Goal: Information Seeking & Learning: Find specific fact

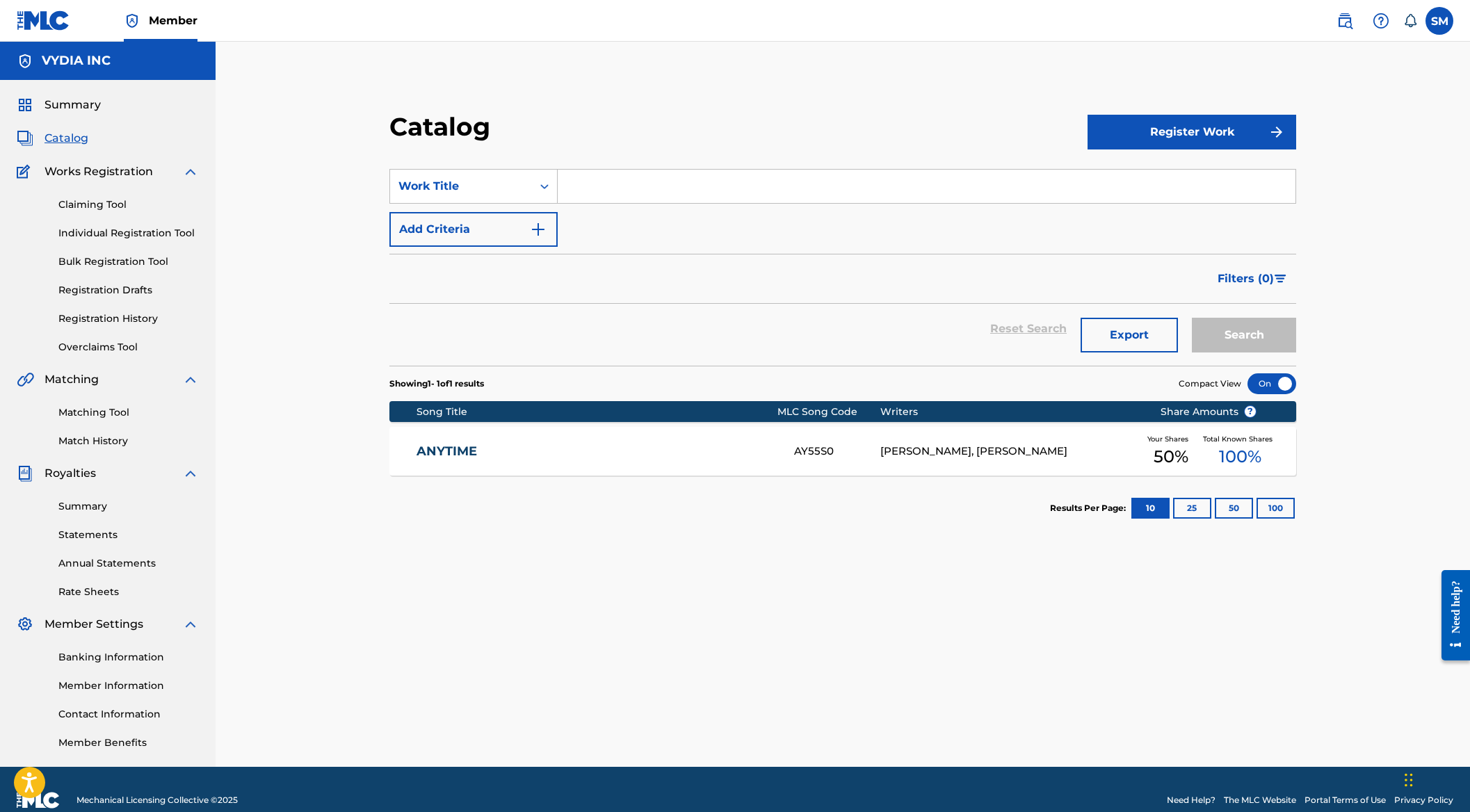
click at [603, 179] on input "Search Form" at bounding box center [927, 186] width 738 height 34
paste input "SEXY"
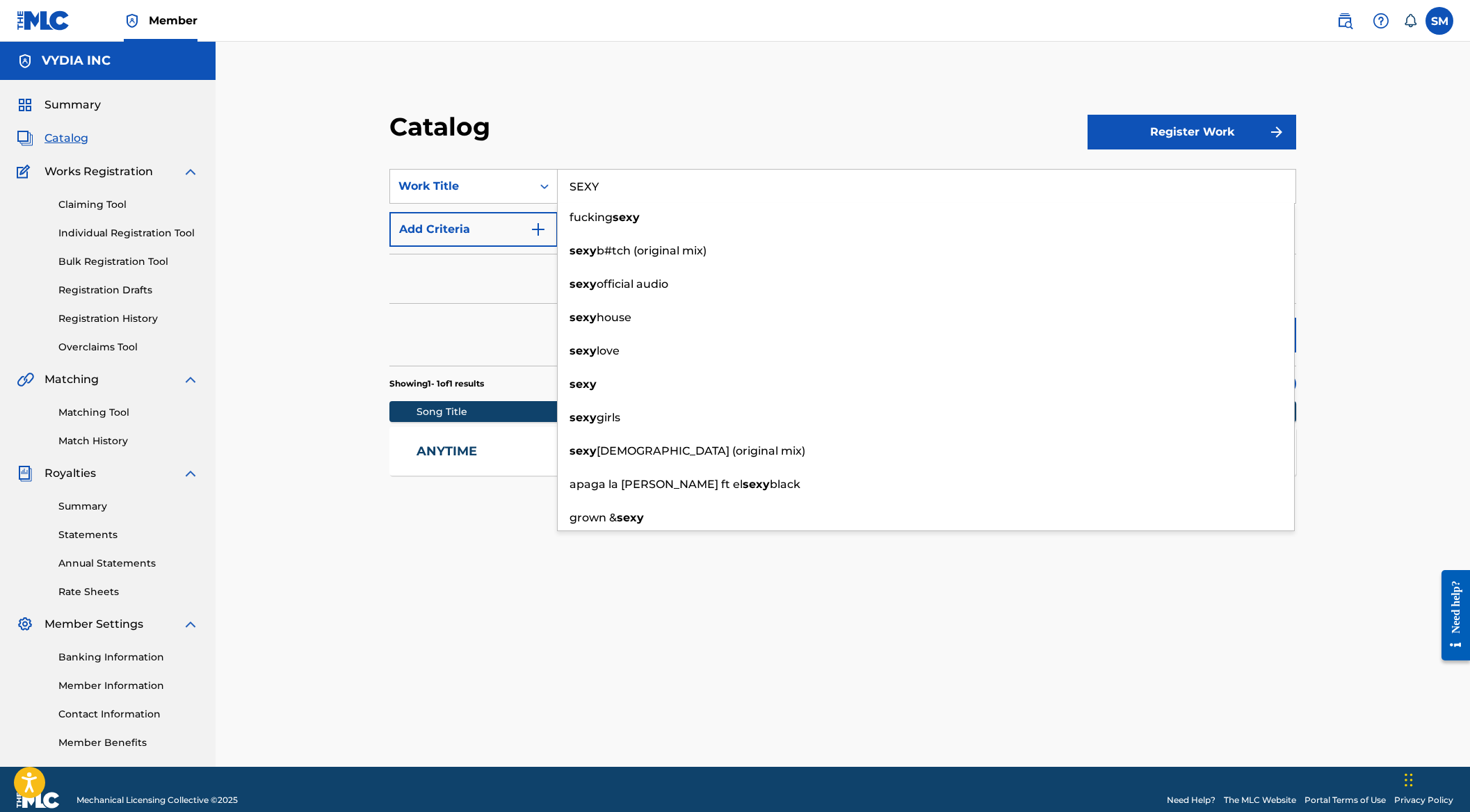
type input "SEXY"
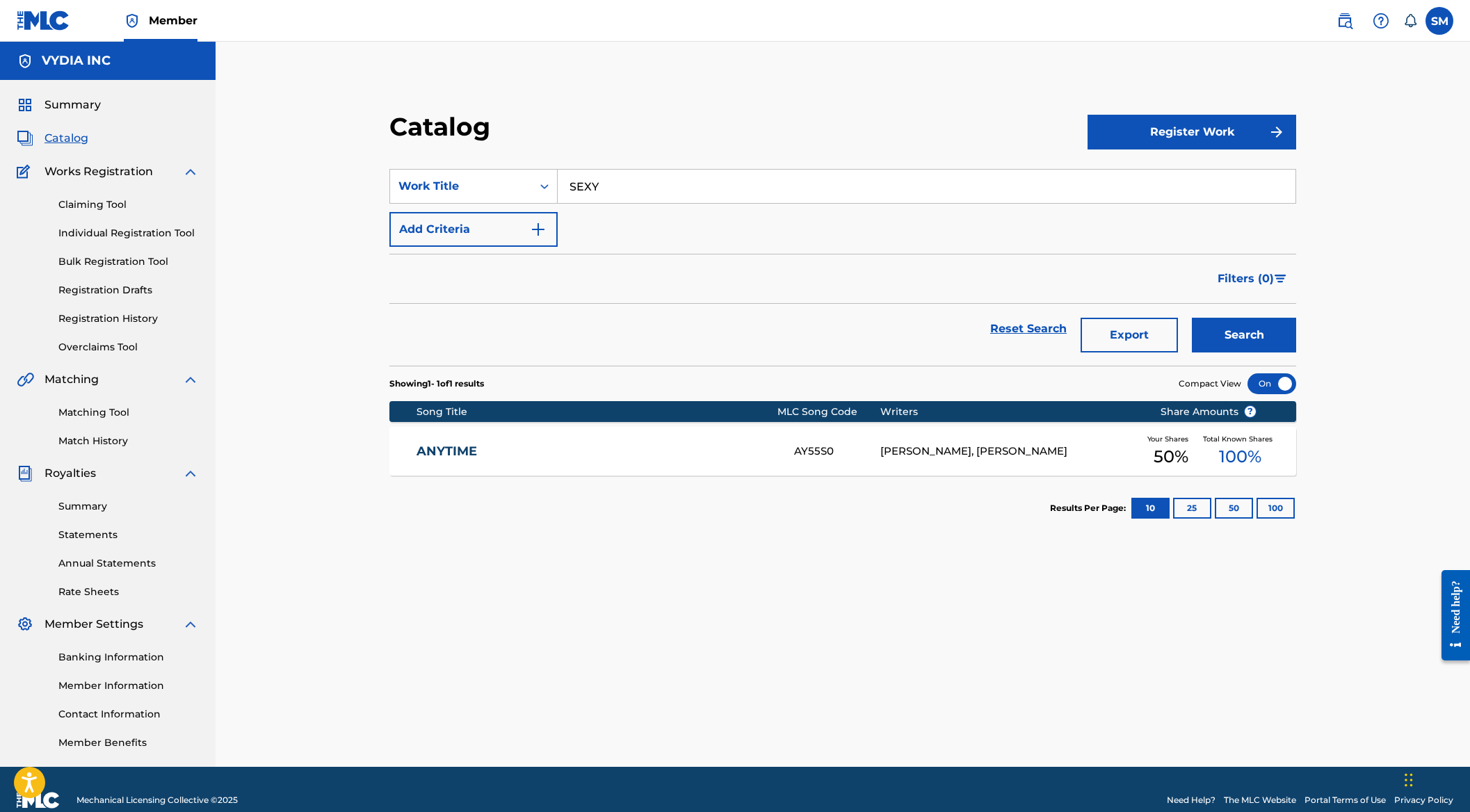
click at [823, 87] on div "Catalog Register Work SearchWithCriteria19002dfd-6ef2-4706-814b-665e3035c0bd Wo…" at bounding box center [843, 422] width 973 height 690
click at [1260, 328] on button "Search" at bounding box center [1244, 334] width 104 height 34
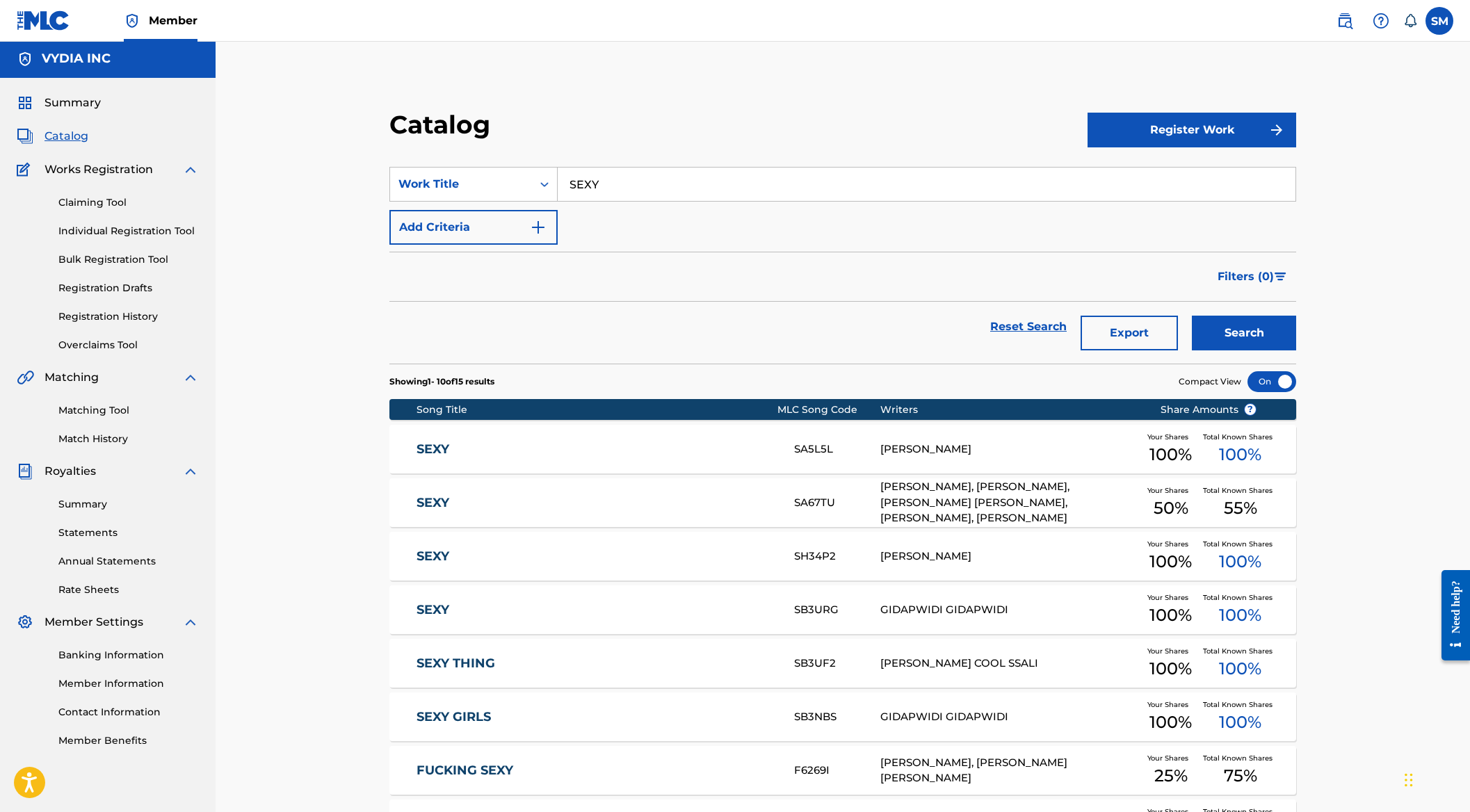
scroll to position [2, 0]
click at [919, 495] on div "[PERSON_NAME], [PERSON_NAME], [PERSON_NAME] [PERSON_NAME], [PERSON_NAME], [PERS…" at bounding box center [1009, 502] width 258 height 47
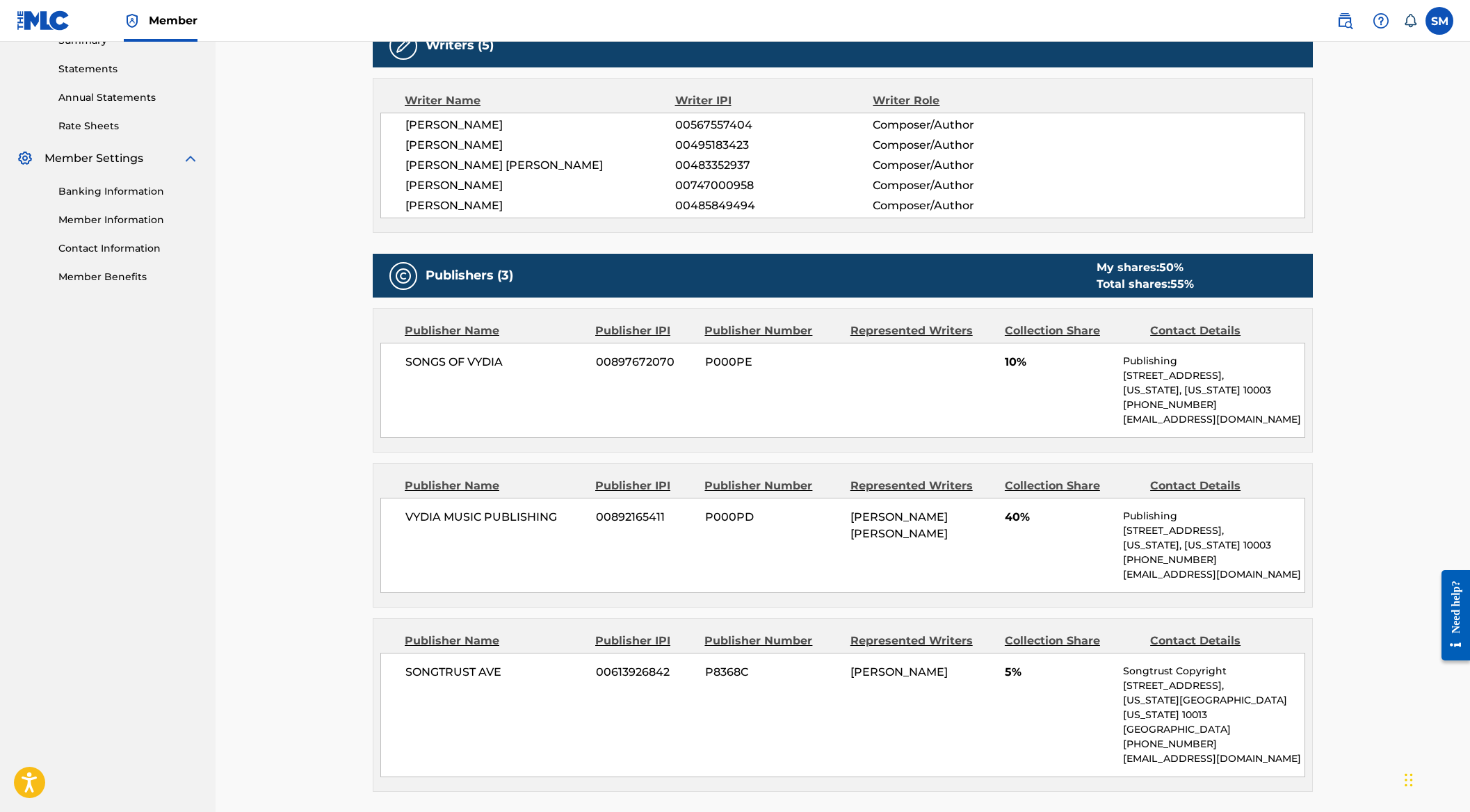
scroll to position [532, 0]
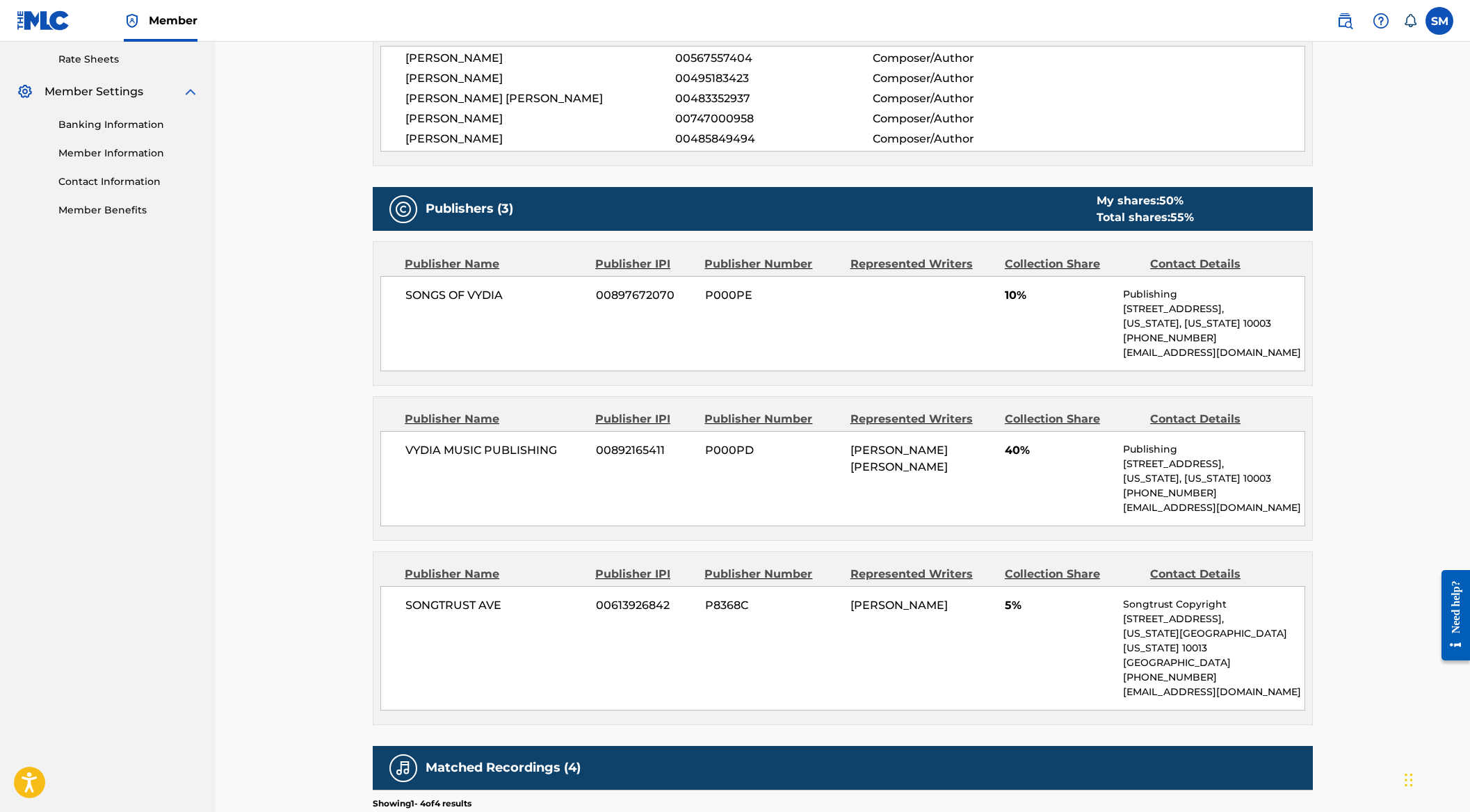
click at [867, 451] on span "[PERSON_NAME] [PERSON_NAME]" at bounding box center [899, 458] width 98 height 30
click at [899, 596] on div "SONGTRUST AVE 00613926842 P8368C [PERSON_NAME] 5% Songtrust Copyright [STREET_A…" at bounding box center [842, 648] width 924 height 125
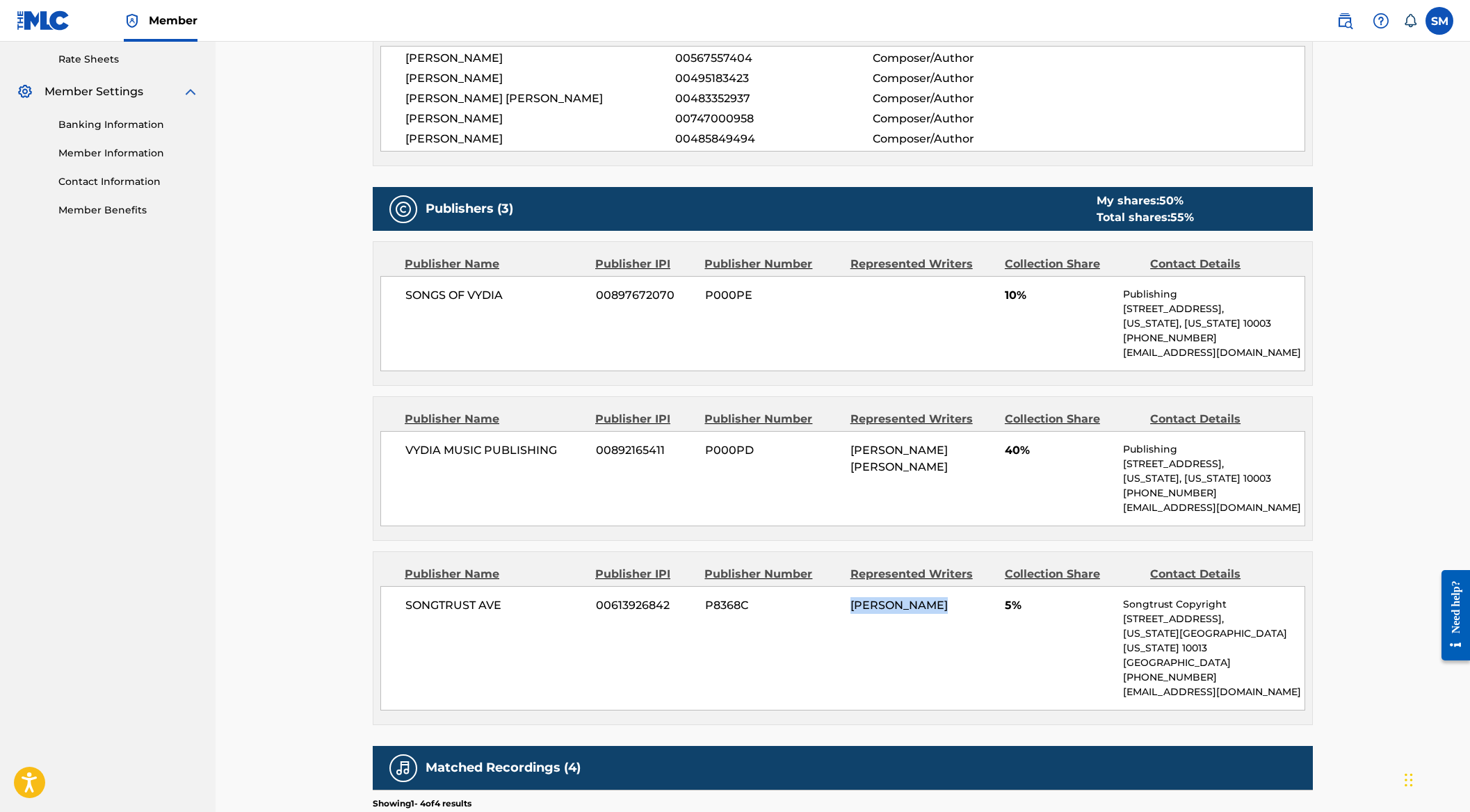
click at [899, 596] on div "SONGTRUST AVE 00613926842 P8368C [PERSON_NAME] 5% Songtrust Copyright [STREET_A…" at bounding box center [842, 648] width 924 height 125
click at [958, 597] on div "[PERSON_NAME]" at bounding box center [923, 605] width 144 height 17
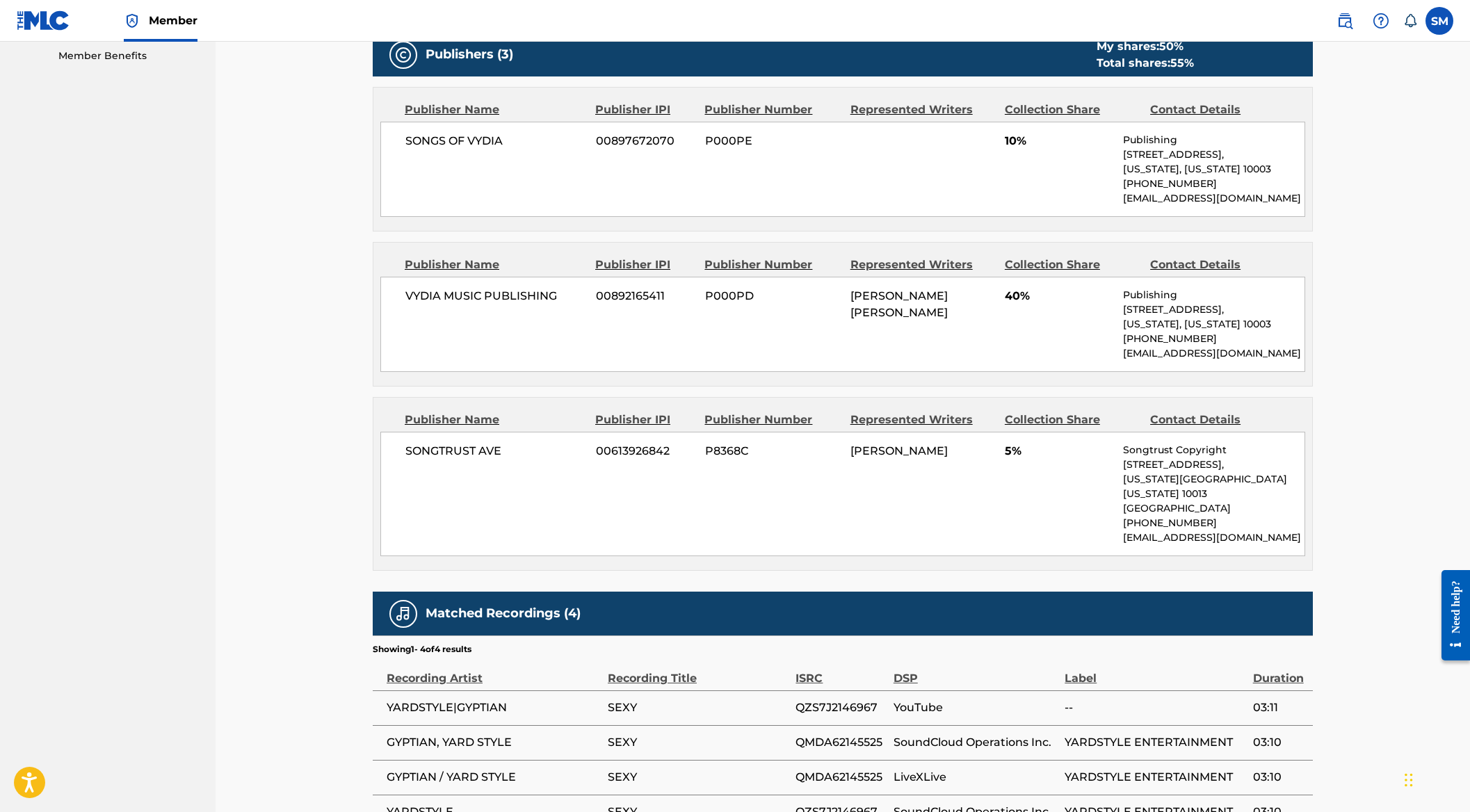
scroll to position [813, 0]
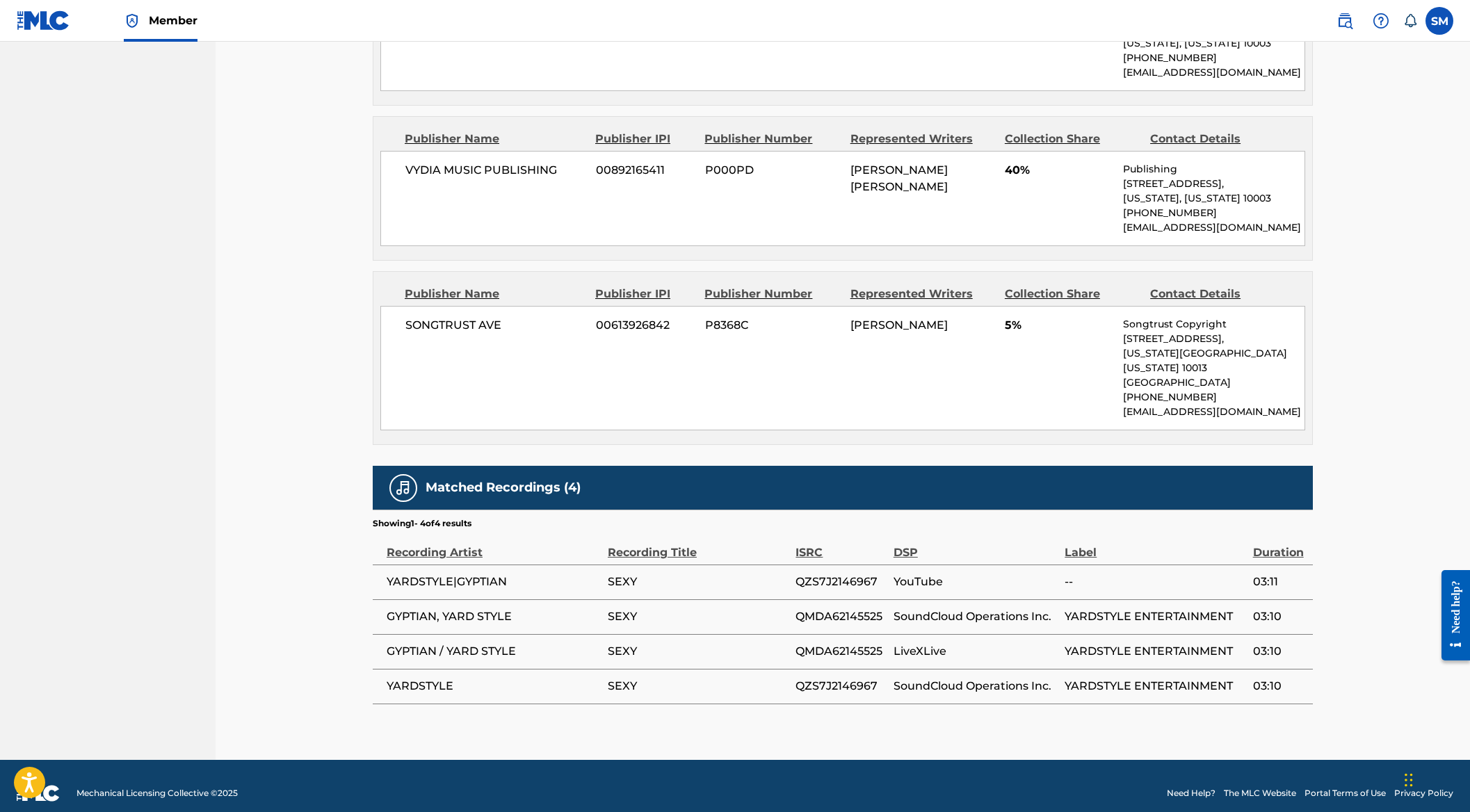
click at [412, 574] on span "YARDSTYLE|GYPTIAN" at bounding box center [494, 582] width 214 height 17
click at [424, 608] on span "GYPTIAN, YARD STYLE" at bounding box center [494, 616] width 214 height 17
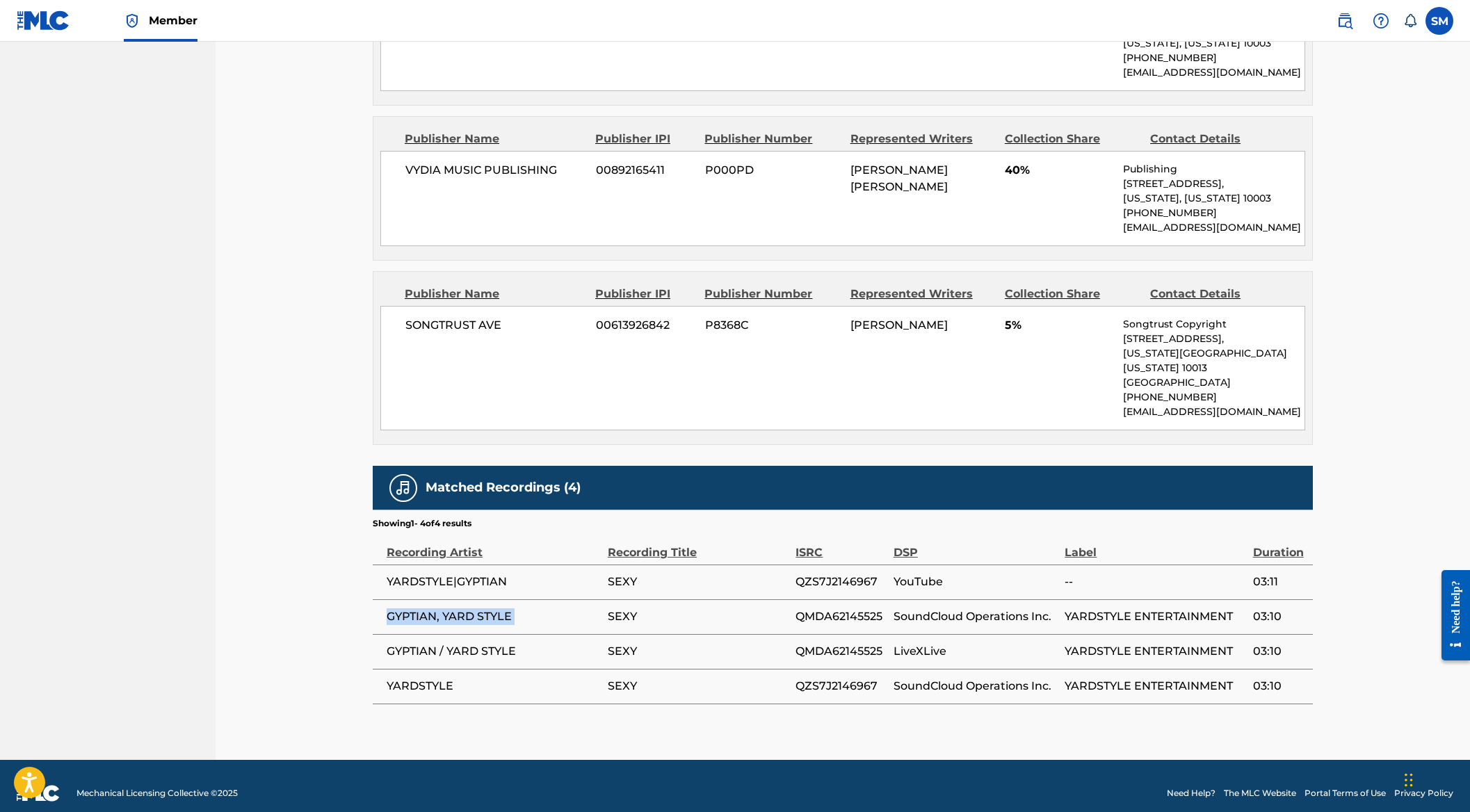
drag, startPoint x: 424, startPoint y: 594, endPoint x: 432, endPoint y: 634, distance: 40.8
click at [424, 608] on span "GYPTIAN, YARD STYLE" at bounding box center [494, 616] width 214 height 17
click at [432, 643] on span "GYPTIAN / YARD STYLE" at bounding box center [494, 651] width 214 height 17
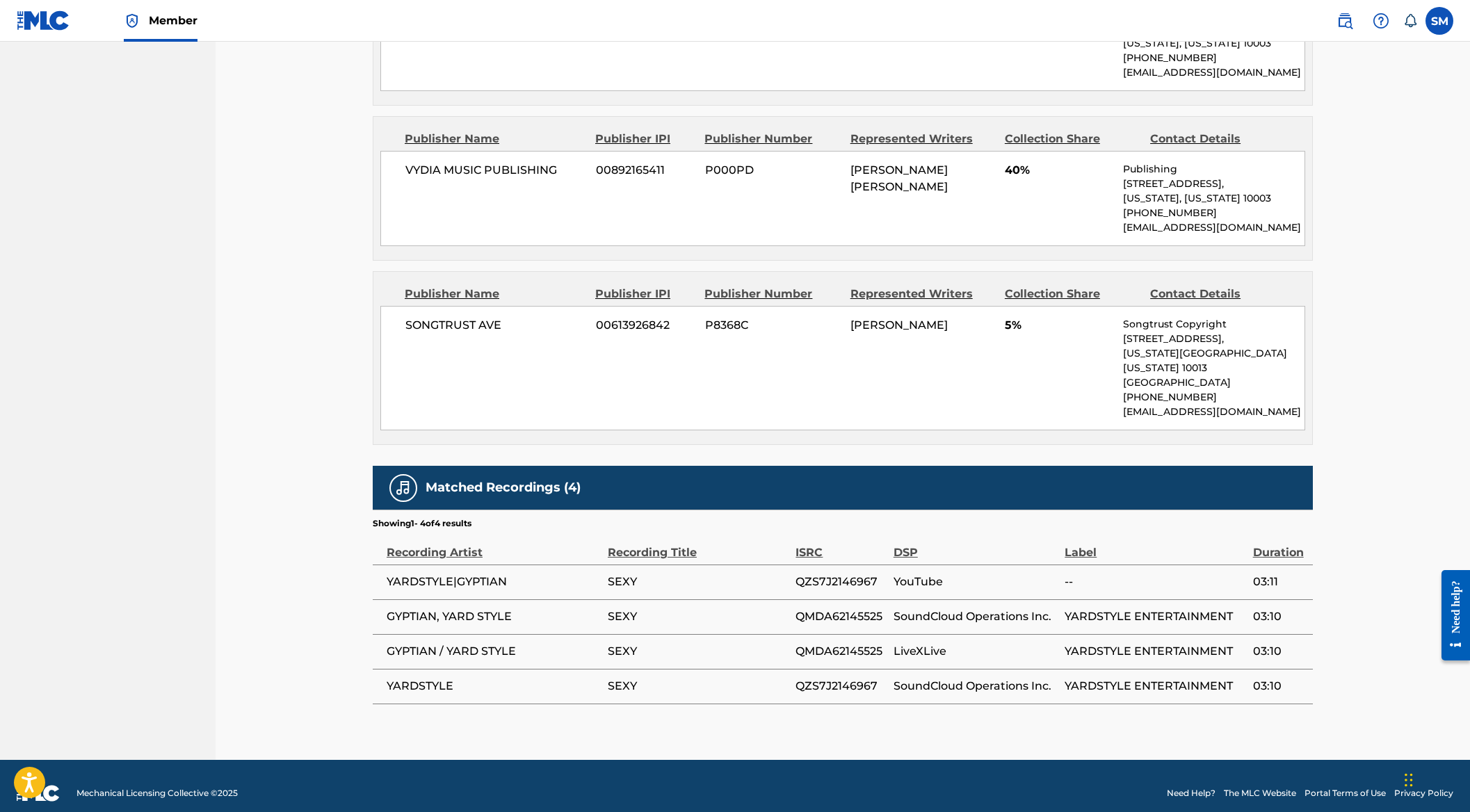
click at [426, 678] on span "YARDSTYLE" at bounding box center [494, 686] width 214 height 17
click at [699, 643] on span "SEXY" at bounding box center [698, 651] width 181 height 17
click at [808, 634] on td "QMDA62145525" at bounding box center [844, 650] width 98 height 34
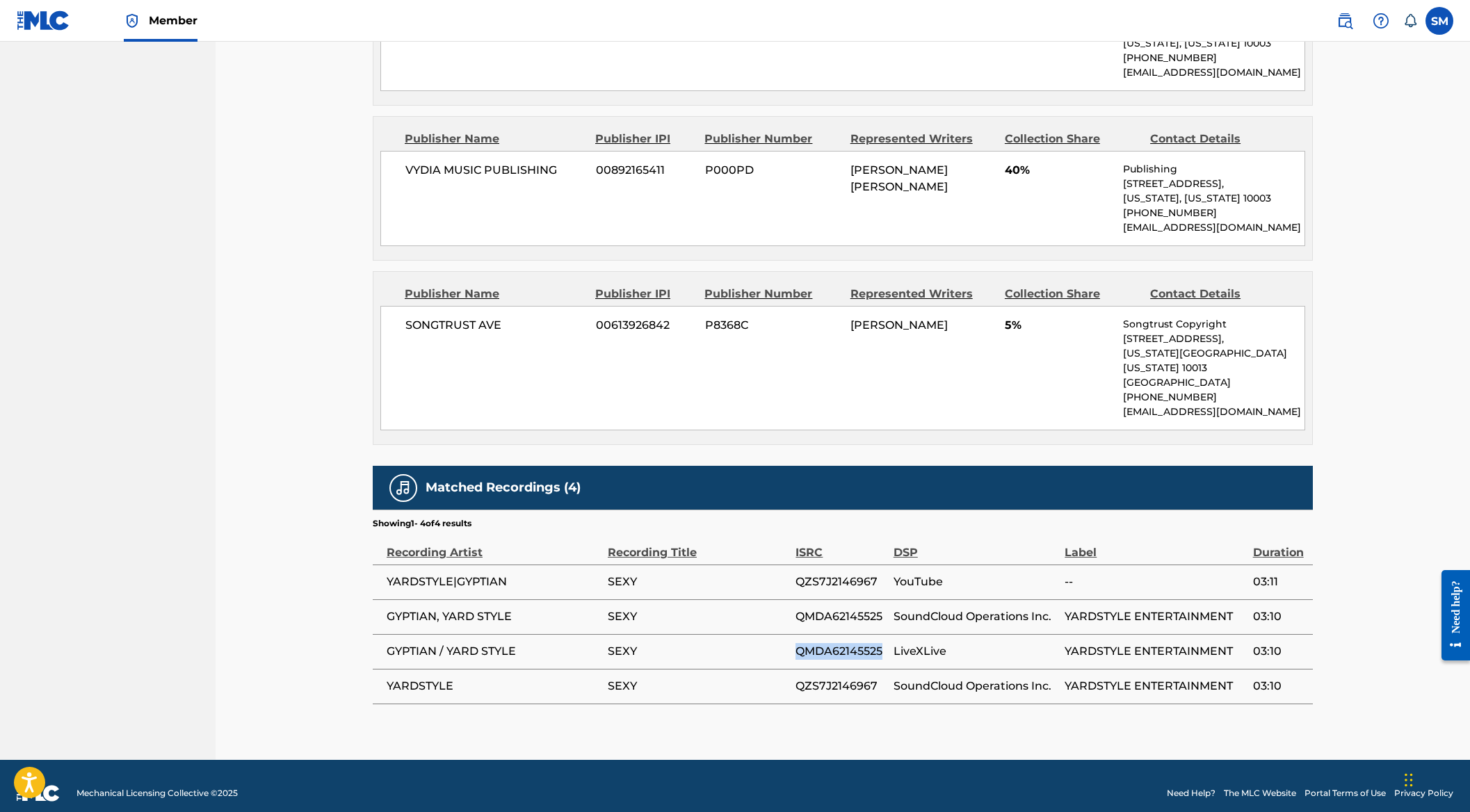
click at [808, 634] on td "QMDA62145525" at bounding box center [844, 650] width 98 height 34
click at [867, 643] on span "QMDA62145525" at bounding box center [840, 651] width 90 height 17
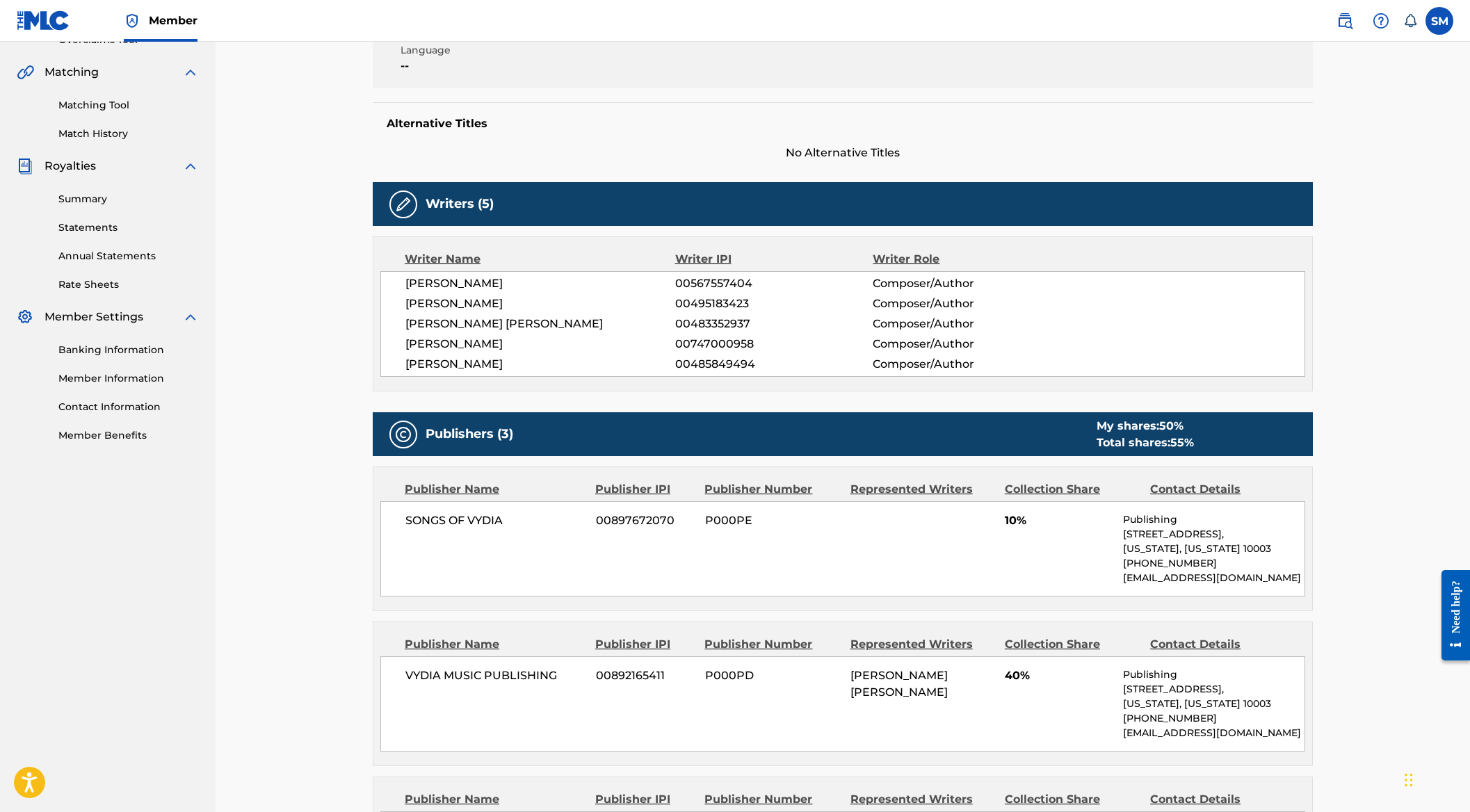
scroll to position [0, 0]
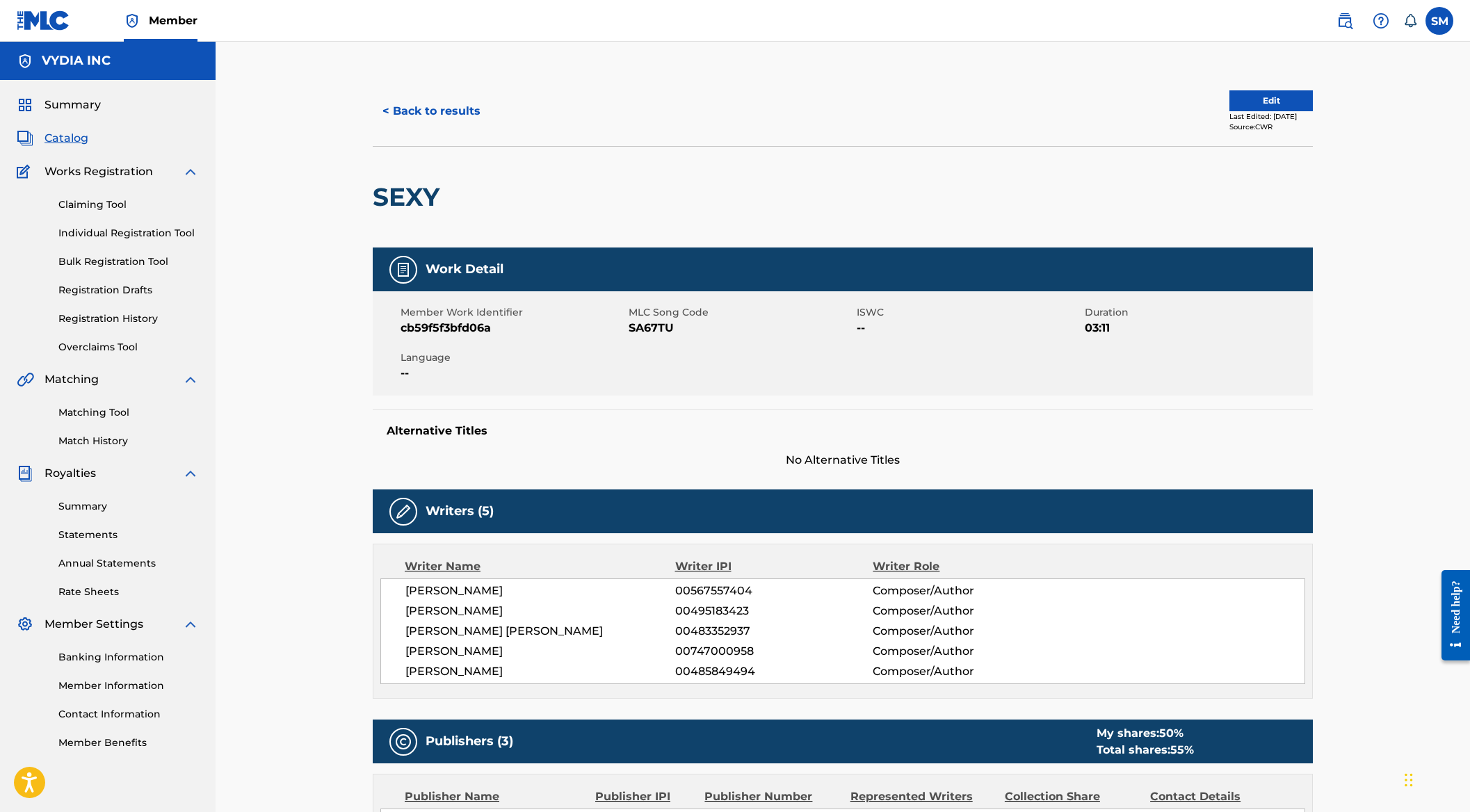
click at [450, 327] on span "cb59f5f3bfd06a" at bounding box center [512, 328] width 225 height 17
click at [459, 602] on span "[PERSON_NAME]" at bounding box center [540, 610] width 270 height 17
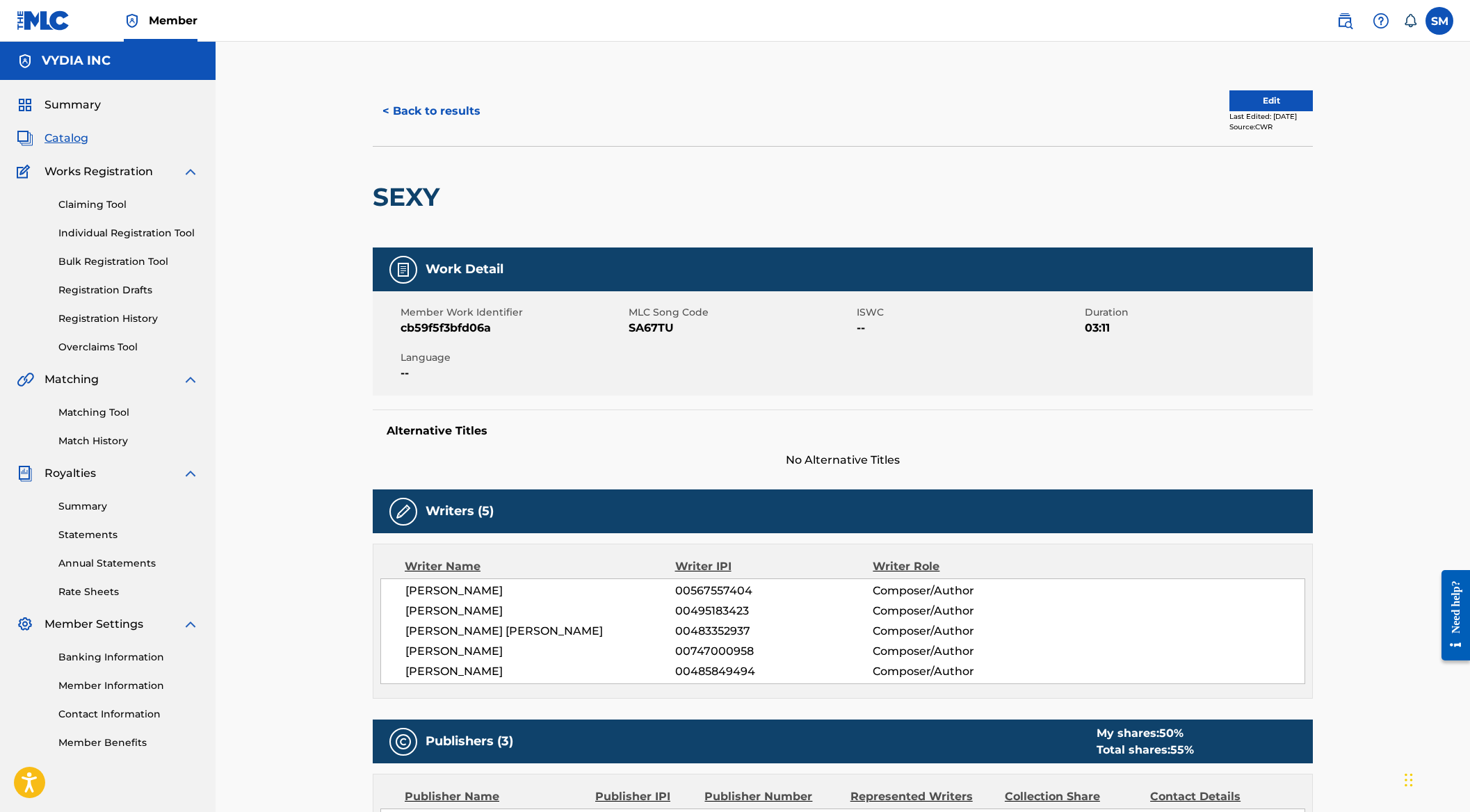
click at [459, 586] on span "[PERSON_NAME]" at bounding box center [540, 590] width 270 height 17
click at [489, 613] on span "[PERSON_NAME]" at bounding box center [540, 610] width 270 height 17
click at [651, 328] on span "SA67TU" at bounding box center [740, 328] width 225 height 17
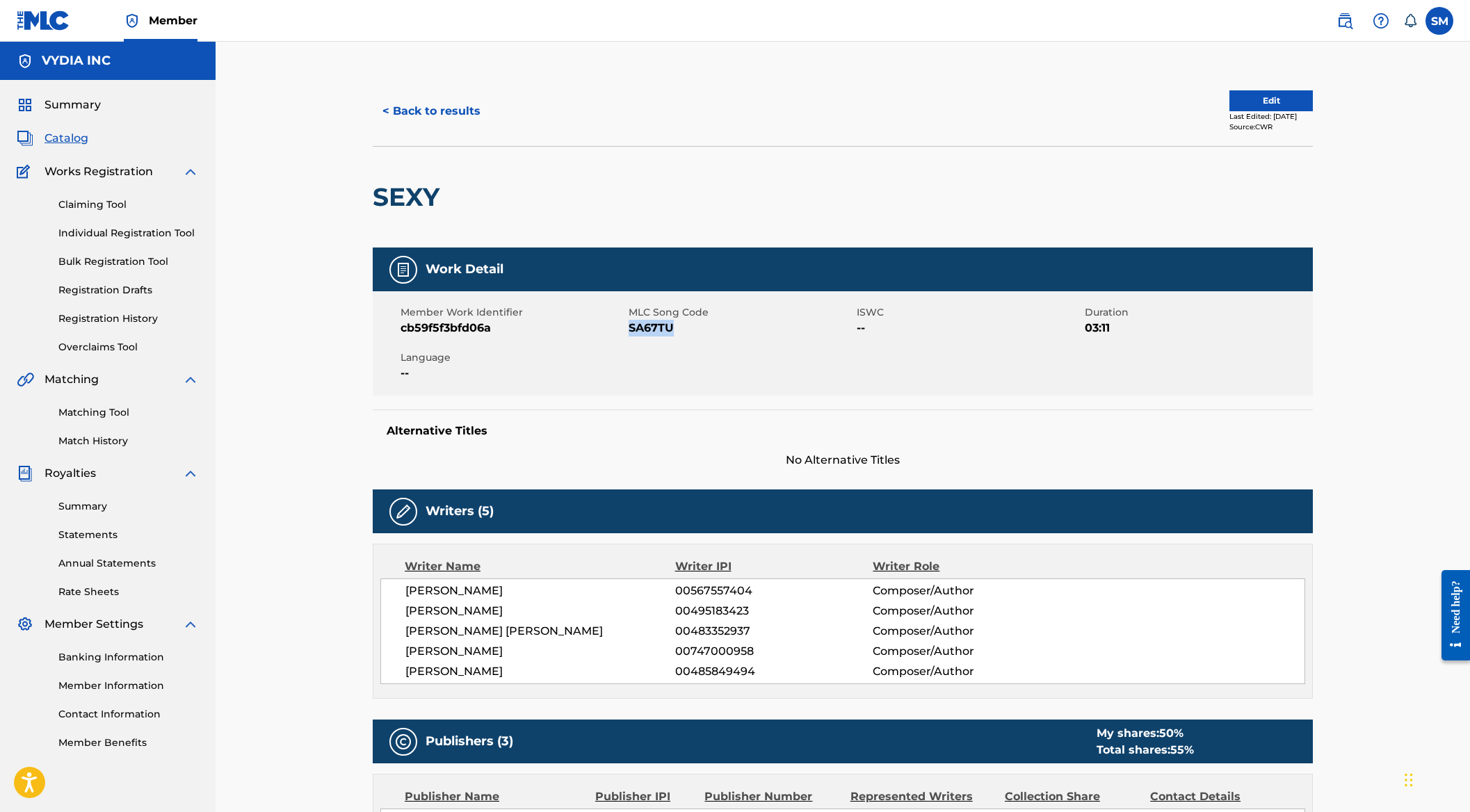
click at [651, 328] on span "SA67TU" at bounding box center [740, 328] width 225 height 17
click at [649, 327] on span "SA67TU" at bounding box center [740, 328] width 225 height 17
